Goal: Task Accomplishment & Management: Complete application form

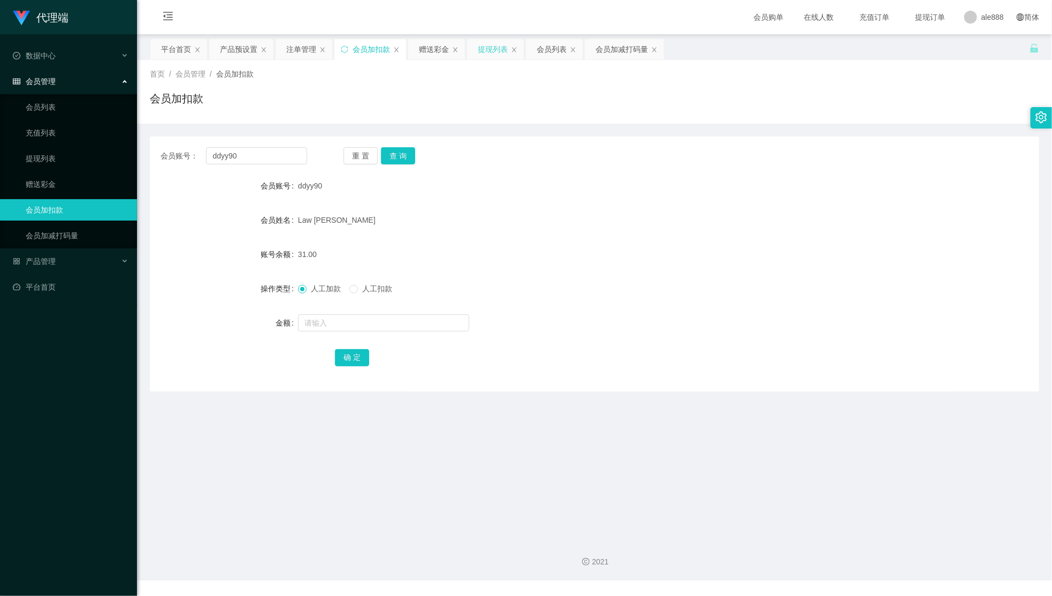
click at [488, 50] on div "提现列表" at bounding box center [493, 49] width 30 height 20
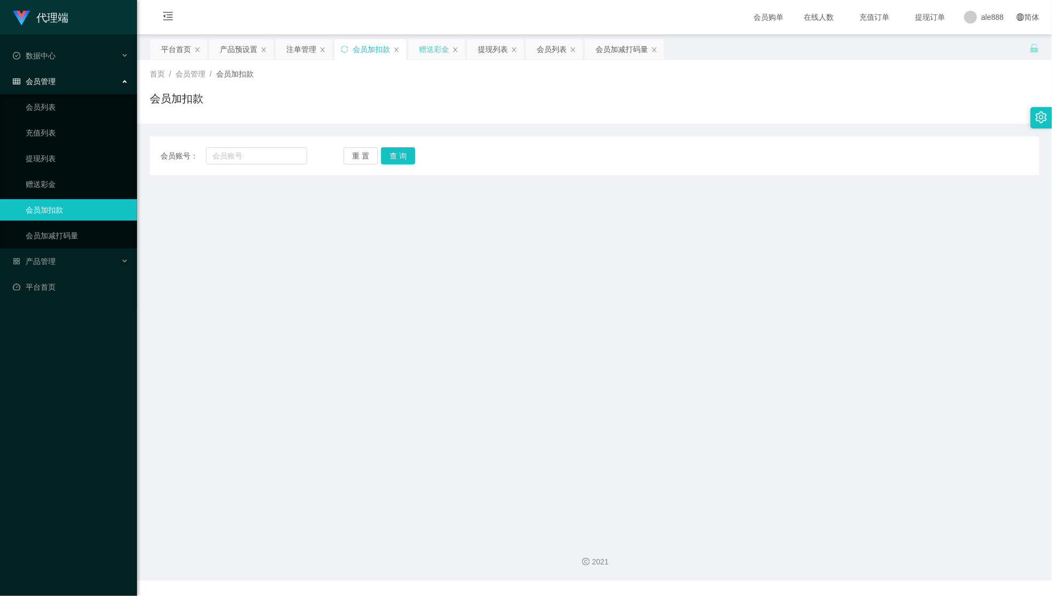
click at [426, 54] on div "赠送彩金" at bounding box center [434, 49] width 30 height 20
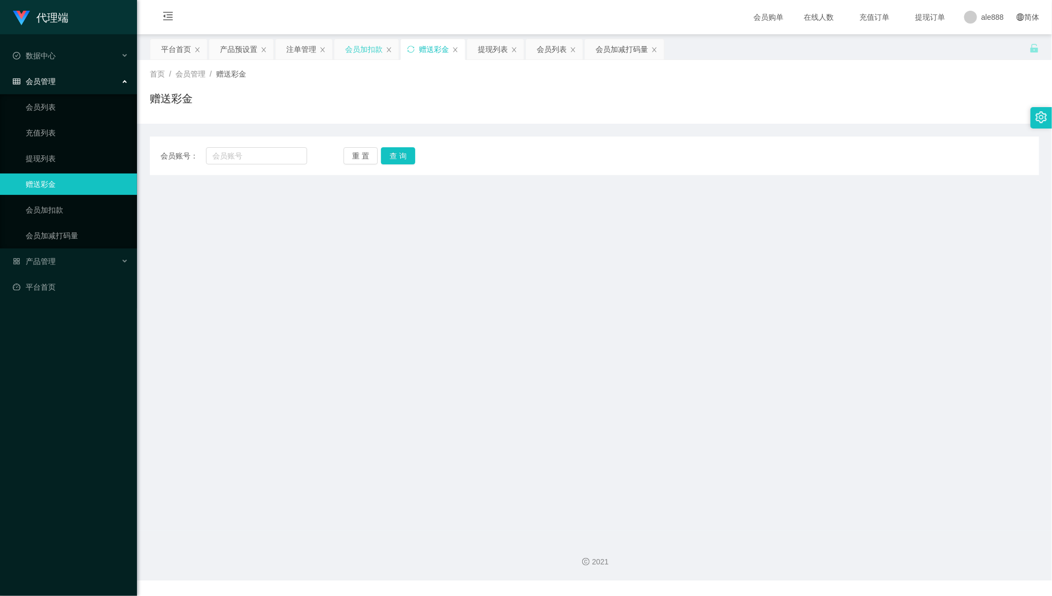
click at [361, 50] on div "会员加扣款" at bounding box center [363, 49] width 37 height 20
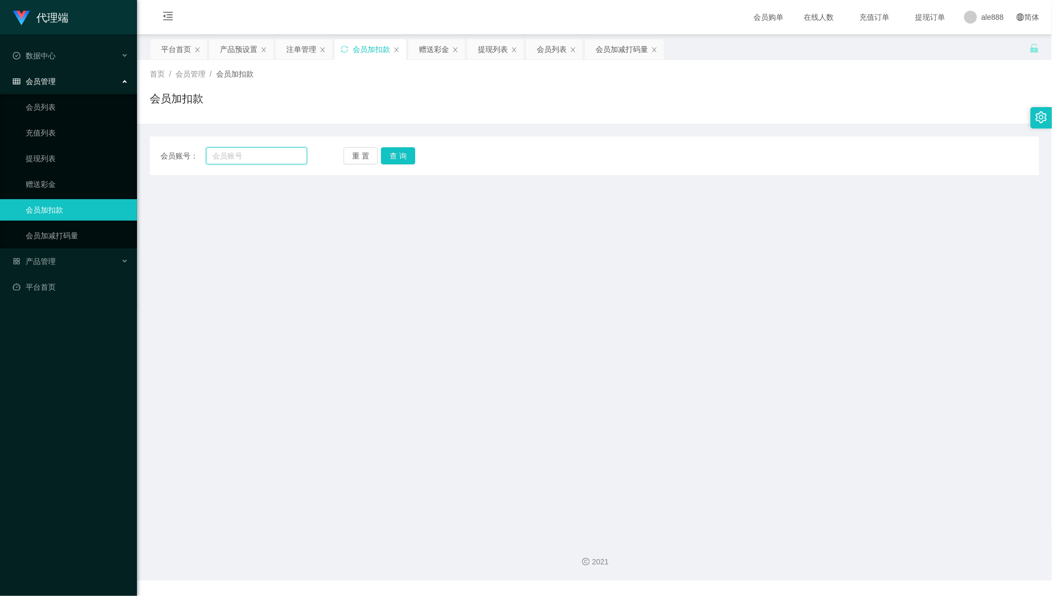
click at [261, 151] on input "text" at bounding box center [256, 155] width 101 height 17
paste input "ddyy90"
type input "ddyy90"
click at [397, 161] on button "查 询" at bounding box center [398, 155] width 34 height 17
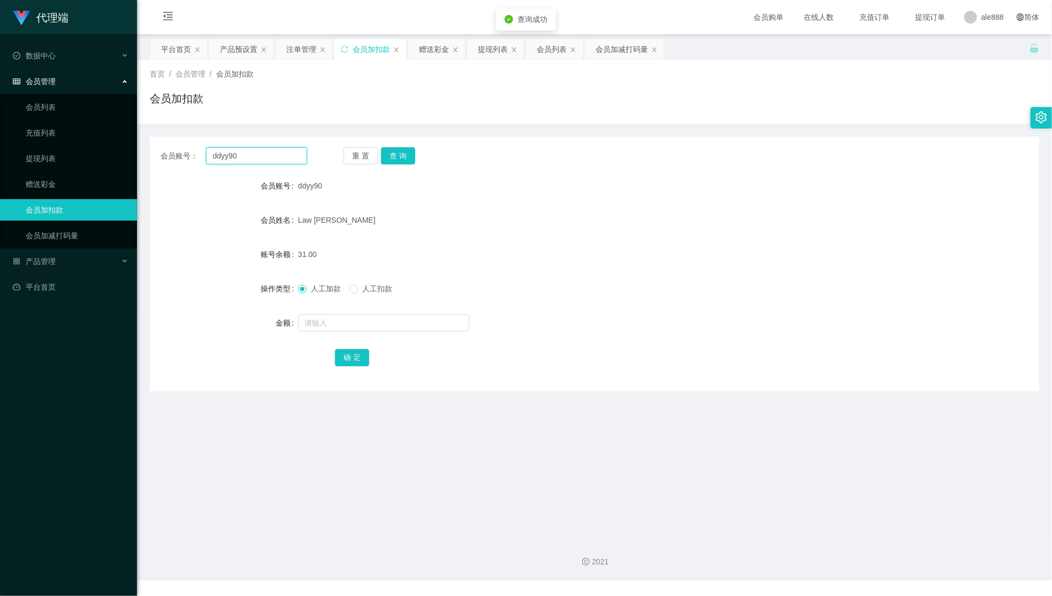
click at [283, 162] on input "ddyy90" at bounding box center [256, 155] width 101 height 17
click at [353, 317] on input "text" at bounding box center [383, 322] width 171 height 17
paste input "ddyy90"
type input "ddyy90"
type input "48"
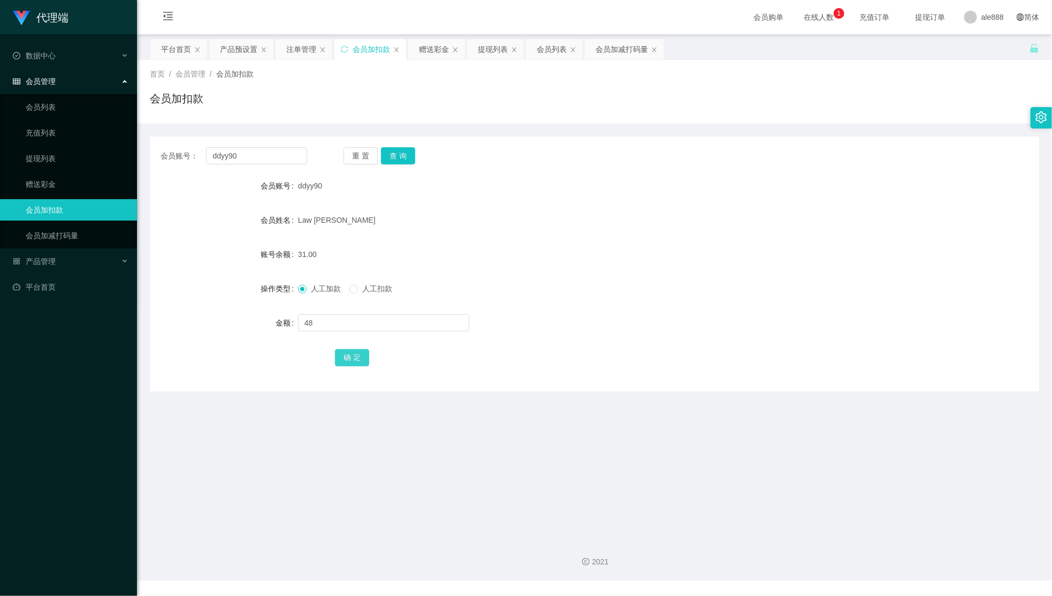
click at [360, 357] on button "确 定" at bounding box center [352, 357] width 34 height 17
click at [546, 287] on div "人工加款 人工扣款" at bounding box center [557, 288] width 519 height 21
click at [981, 213] on div "会员姓名 Law Kiang Hong" at bounding box center [595, 219] width 890 height 21
